Goal: Find specific page/section: Find specific page/section

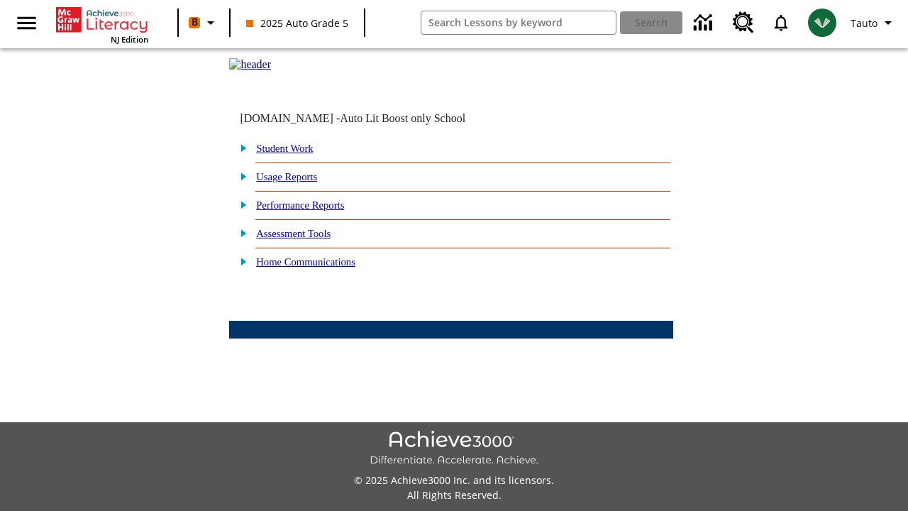
click at [294, 154] on link "Student Work" at bounding box center [284, 148] width 57 height 11
select select "/options/reports/?report_id=24&atype=14&section=2"
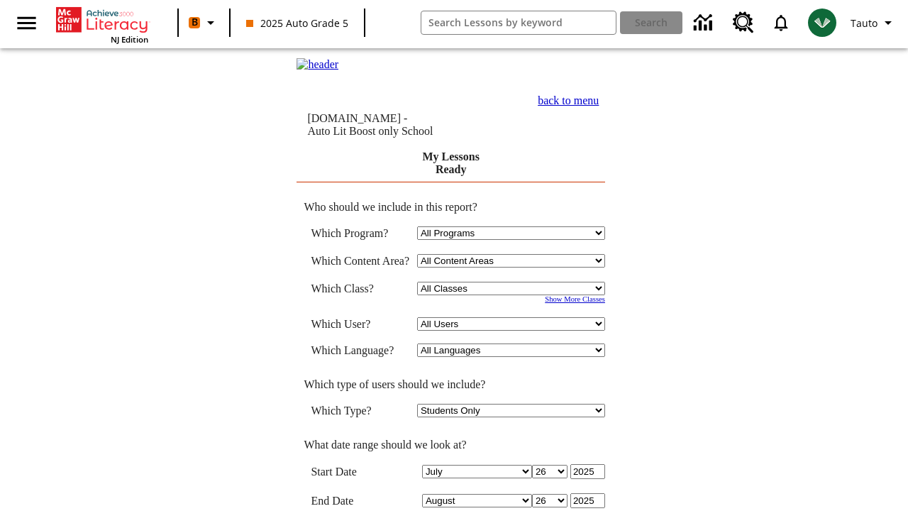
scroll to position [370, 0]
